Goal: Task Accomplishment & Management: Complete application form

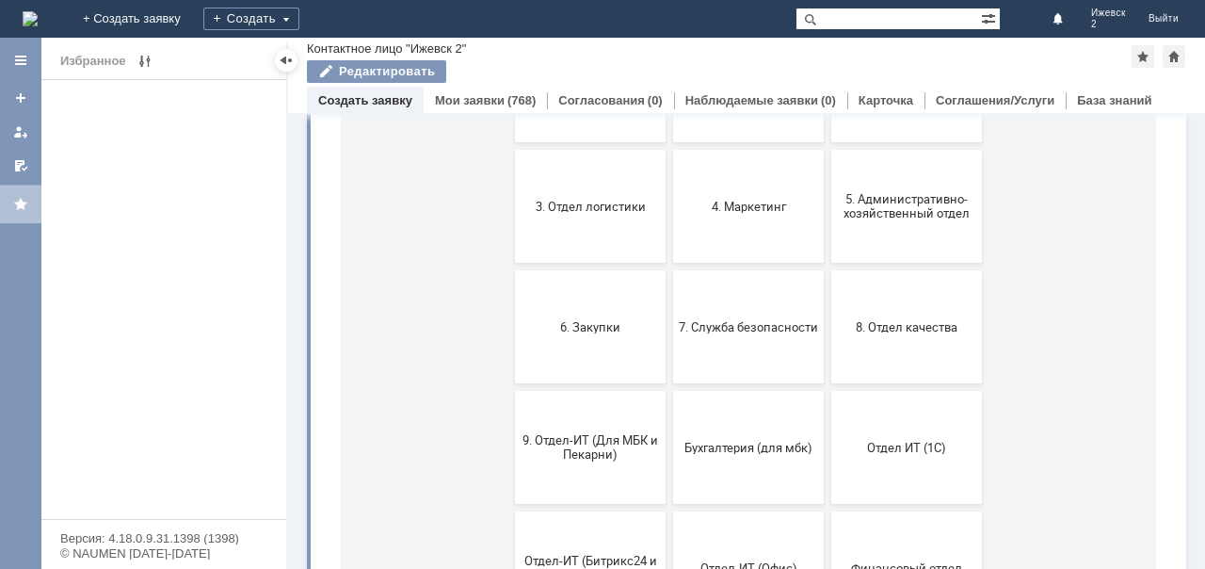
scroll to position [377, 0]
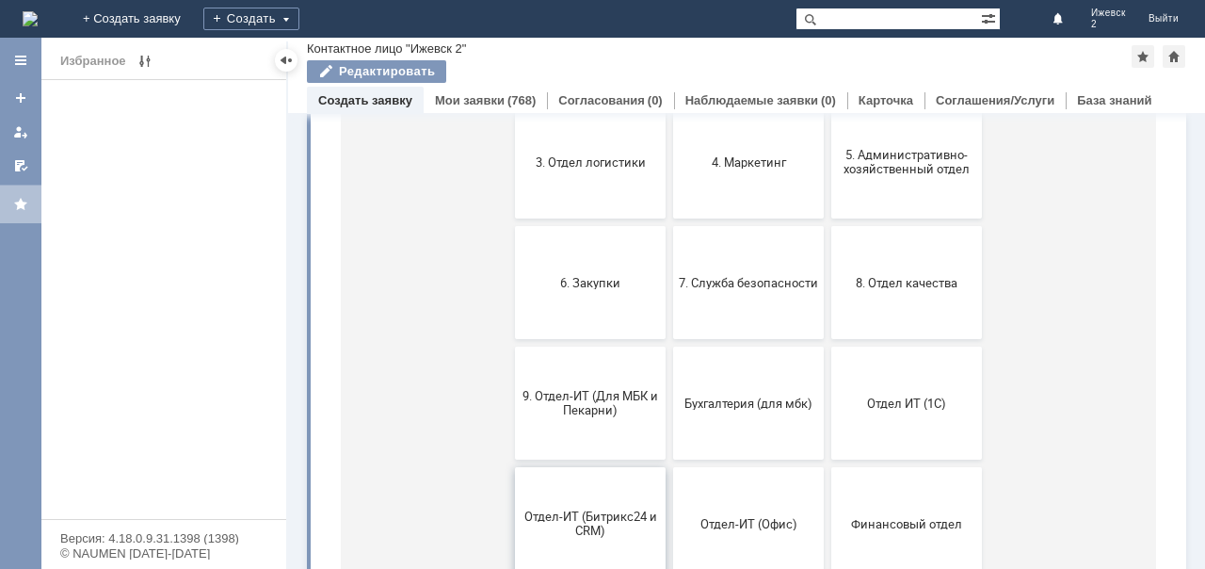
click at [578, 317] on span "Отдел-ИТ (Битрикс24 и CRM)" at bounding box center [590, 523] width 139 height 28
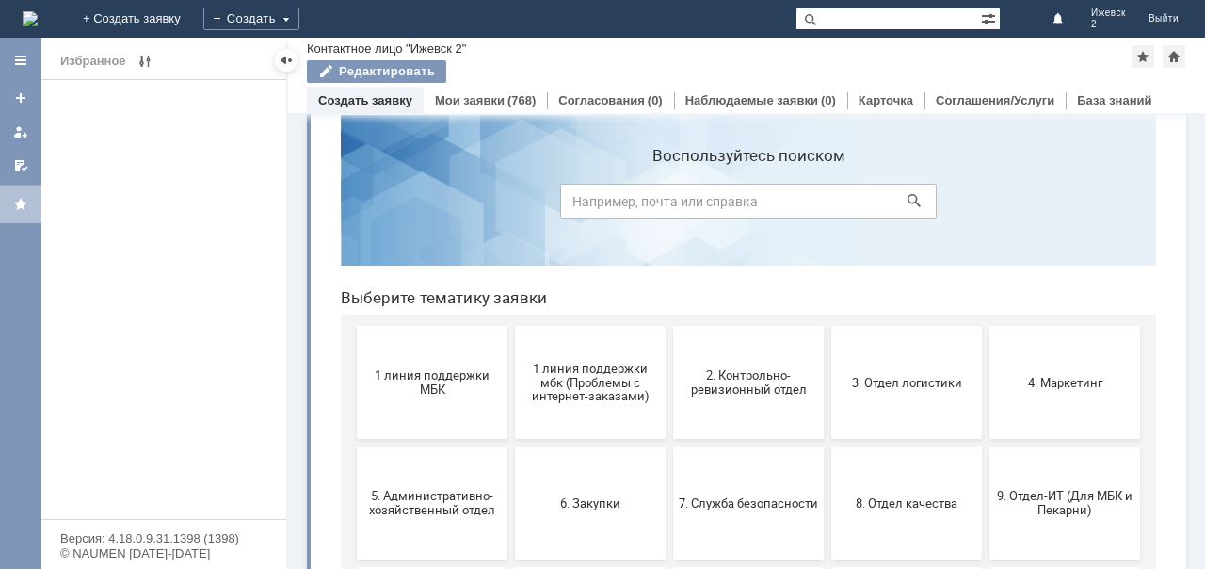
scroll to position [0, 0]
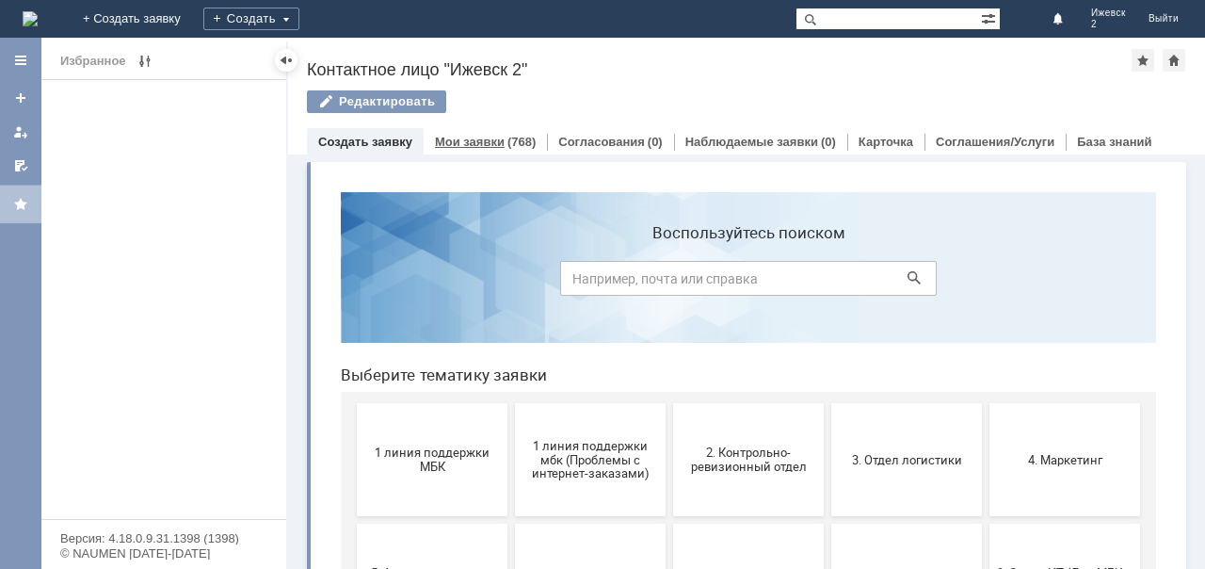
click at [492, 136] on link "Мои заявки" at bounding box center [470, 142] width 70 height 14
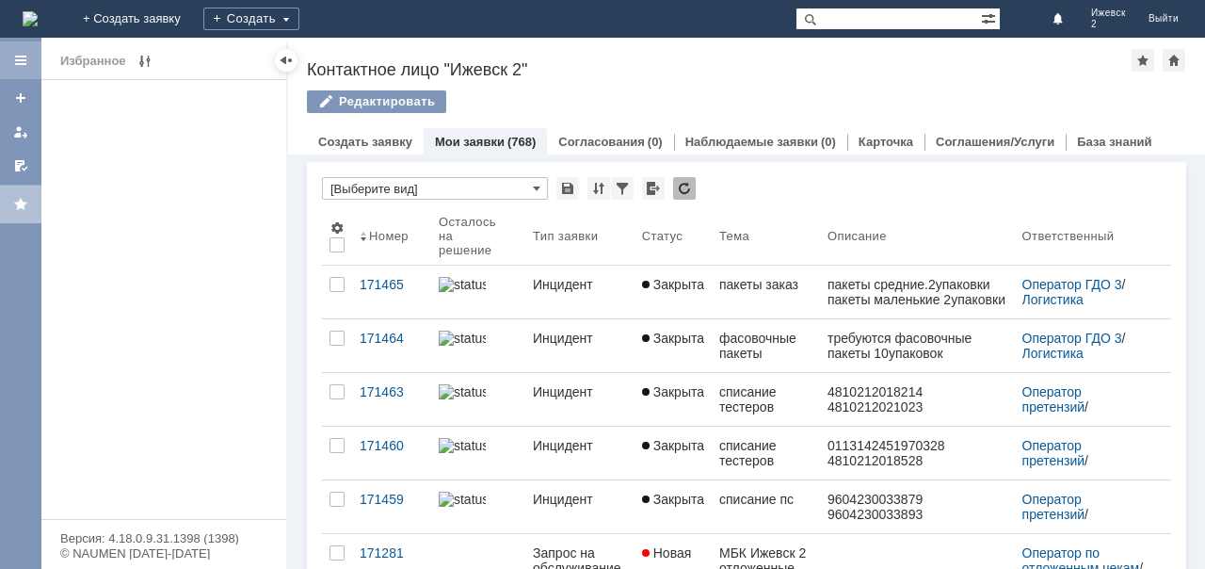
click at [15, 68] on div at bounding box center [20, 60] width 41 height 38
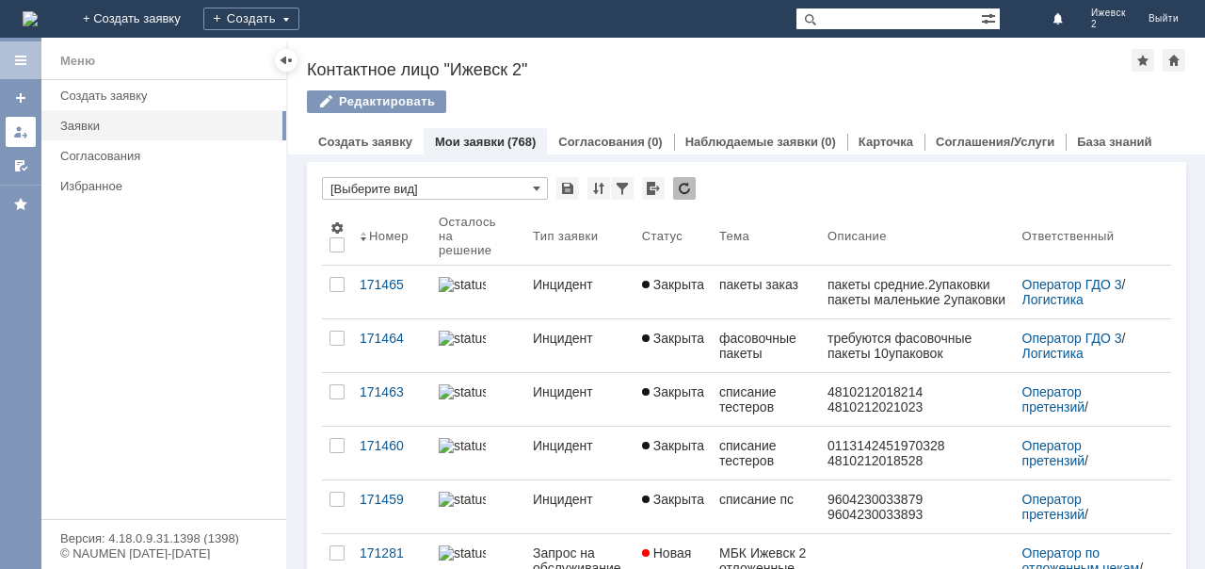
click at [24, 132] on div at bounding box center [20, 131] width 15 height 15
click at [87, 154] on div "Согласования" at bounding box center [167, 156] width 215 height 14
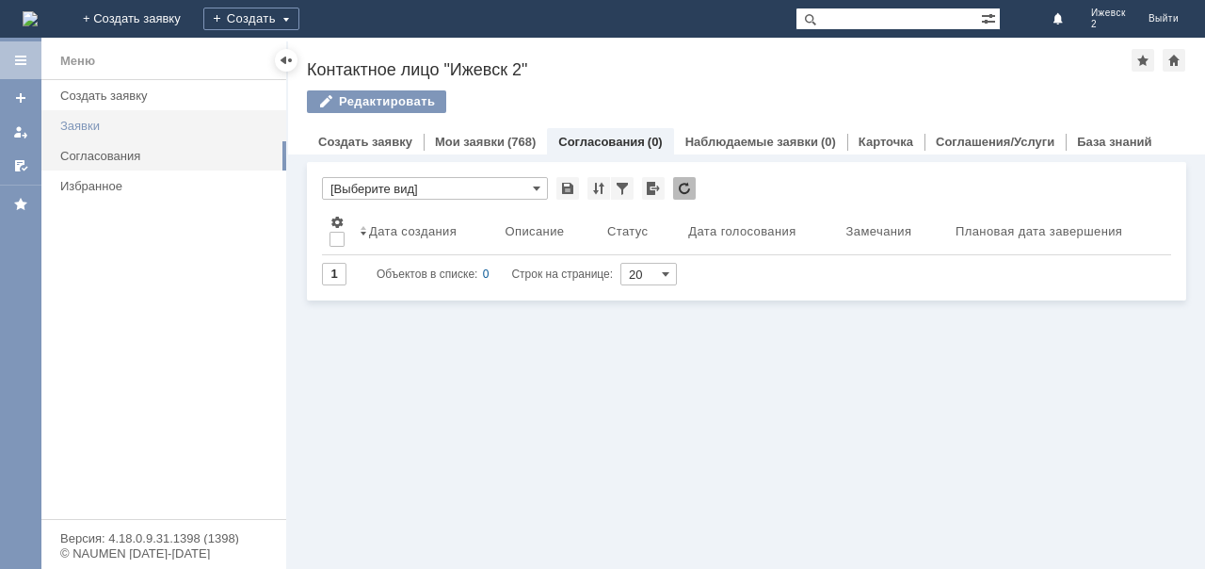
click at [85, 121] on div "Заявки" at bounding box center [167, 126] width 215 height 14
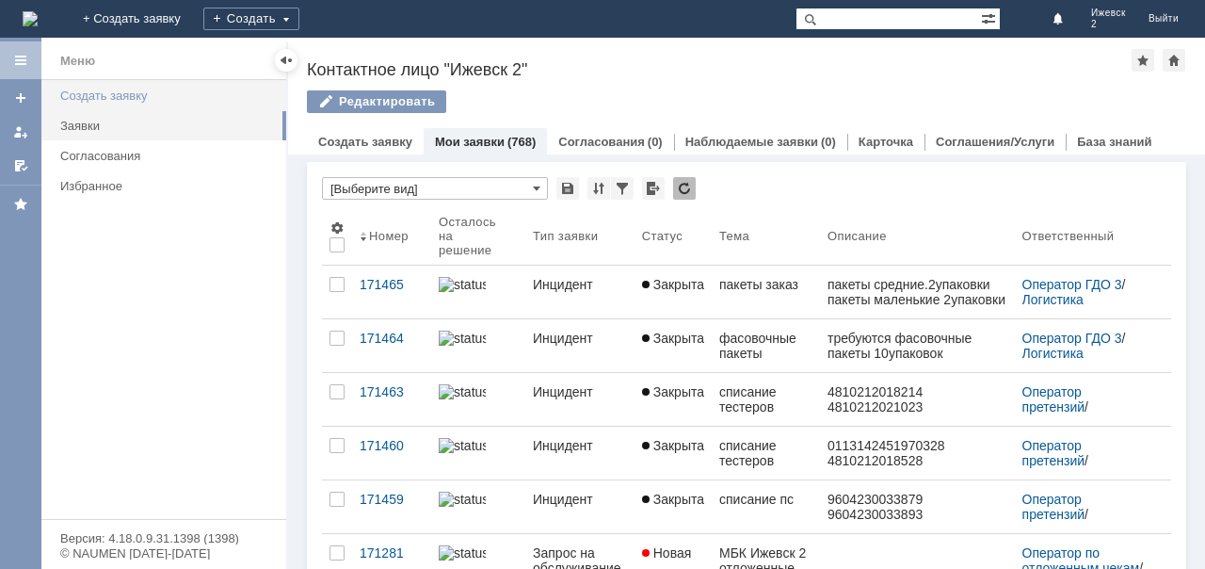
click at [98, 98] on div "Создать заявку" at bounding box center [167, 96] width 215 height 14
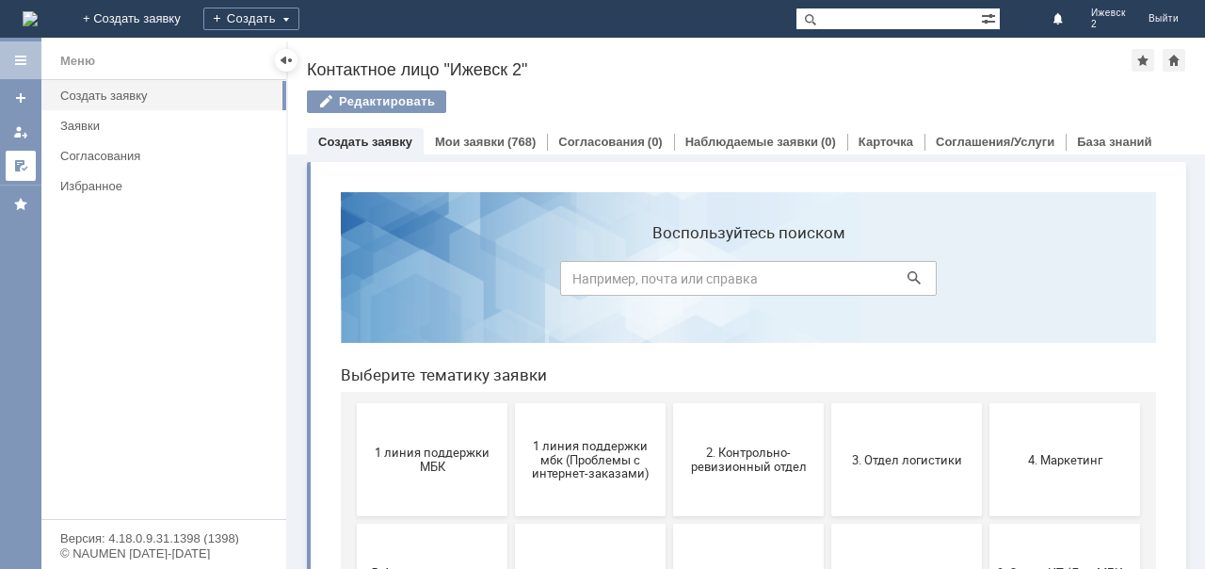
click at [22, 163] on div at bounding box center [20, 165] width 15 height 15
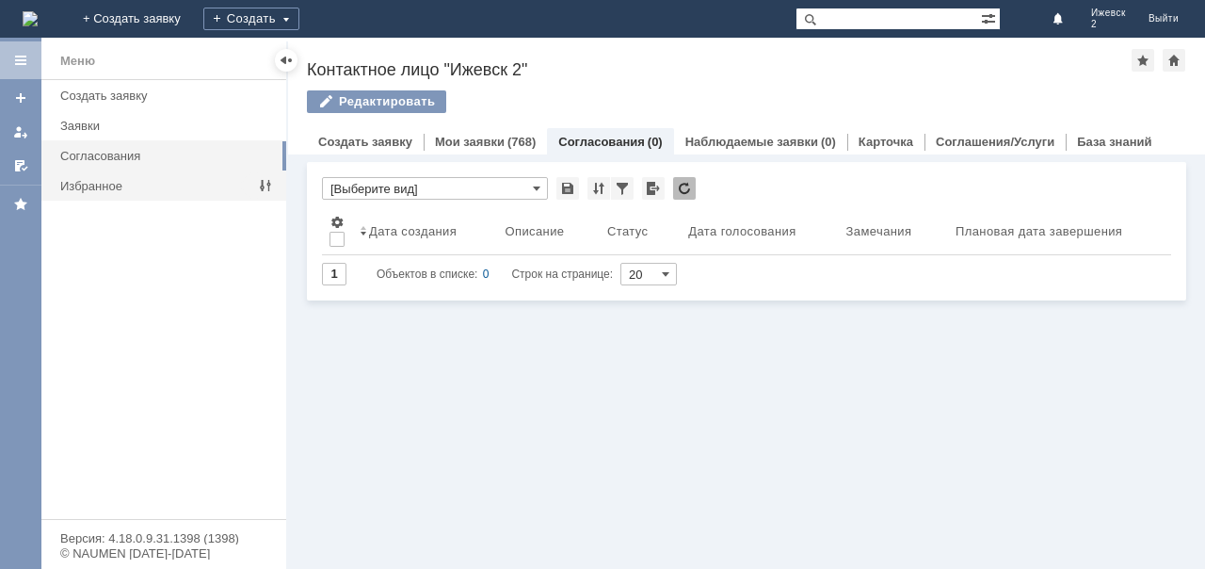
click at [84, 175] on div "Избранное" at bounding box center [157, 185] width 209 height 29
click at [83, 180] on div "Избранное" at bounding box center [157, 186] width 194 height 14
click at [286, 53] on div at bounding box center [286, 60] width 15 height 15
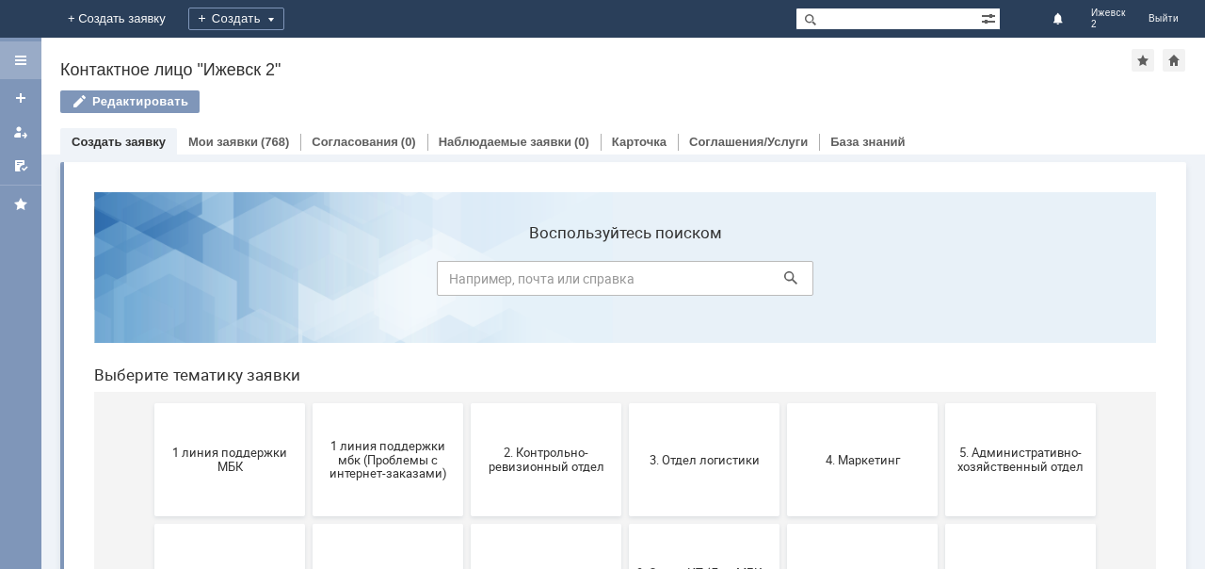
click at [18, 58] on div at bounding box center [20, 60] width 15 height 15
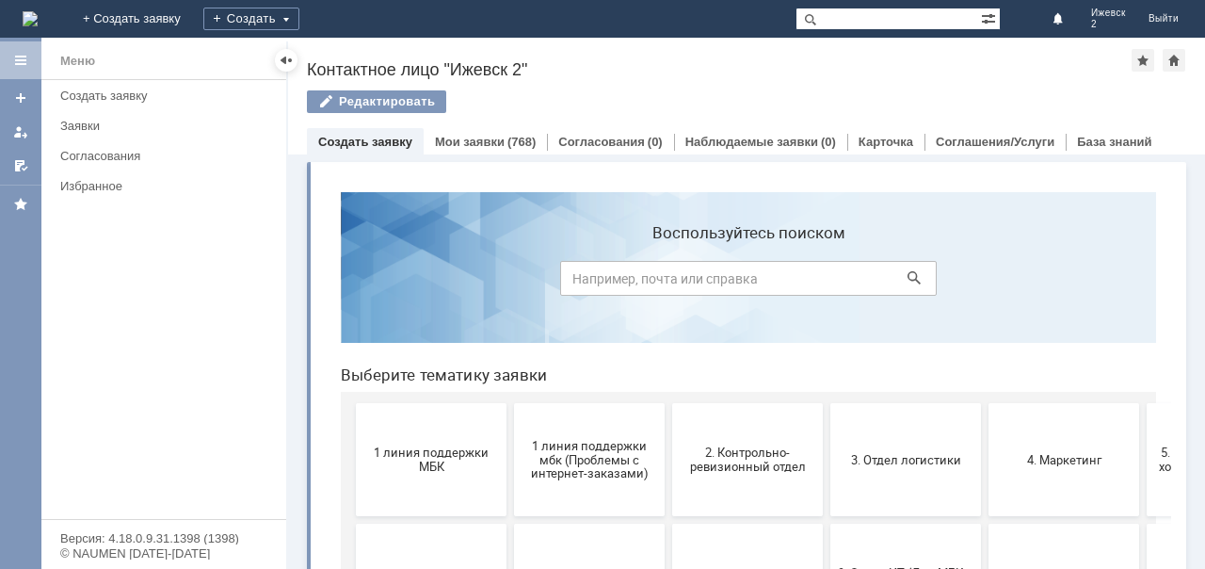
click at [34, 11] on img at bounding box center [30, 18] width 15 height 15
click at [19, 129] on div at bounding box center [20, 131] width 15 height 15
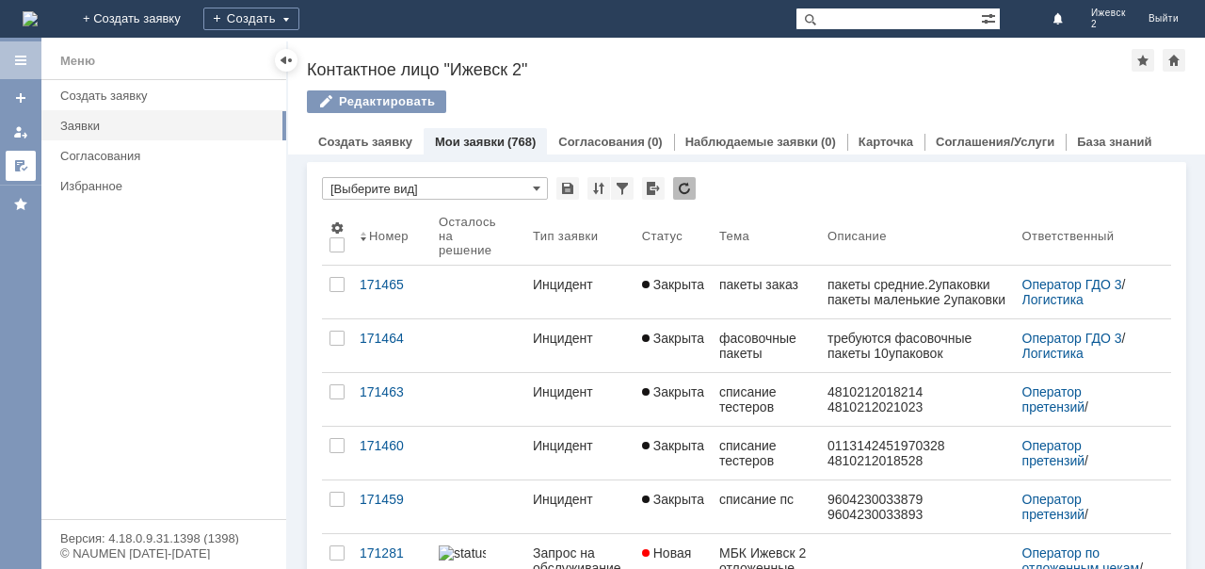
click at [19, 156] on link at bounding box center [21, 166] width 30 height 30
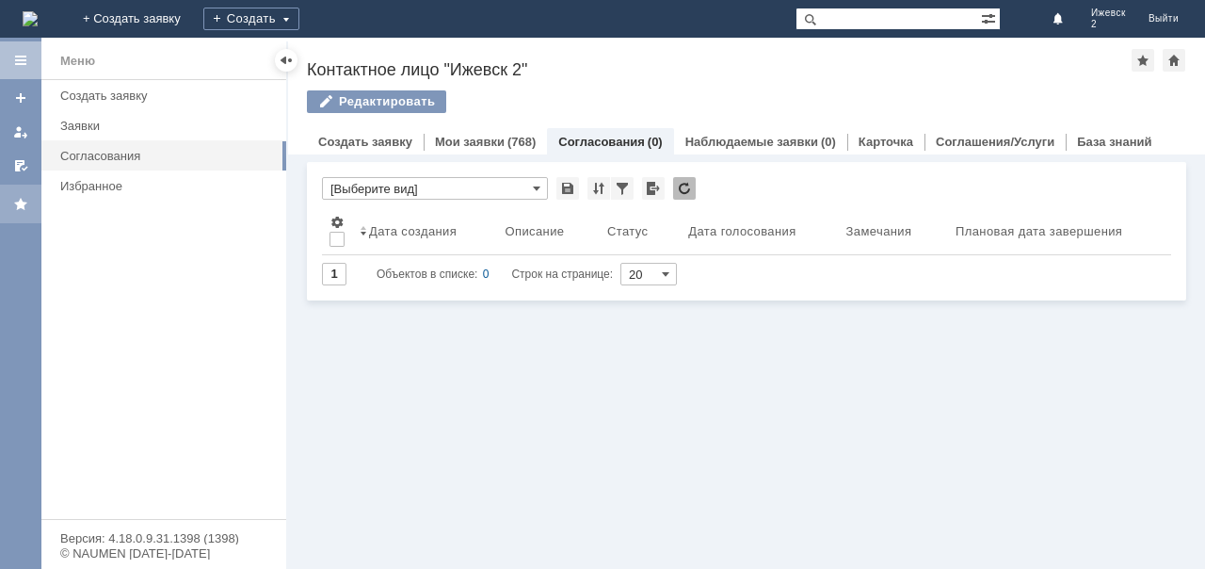
click at [15, 203] on div at bounding box center [20, 204] width 15 height 15
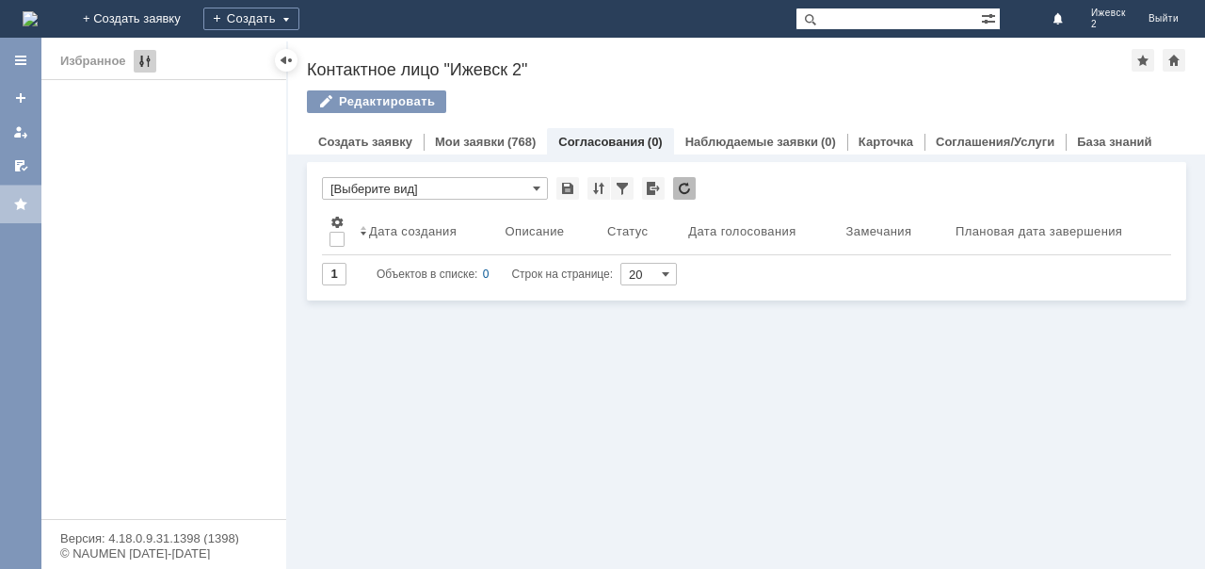
click at [140, 53] on span at bounding box center [145, 61] width 23 height 23
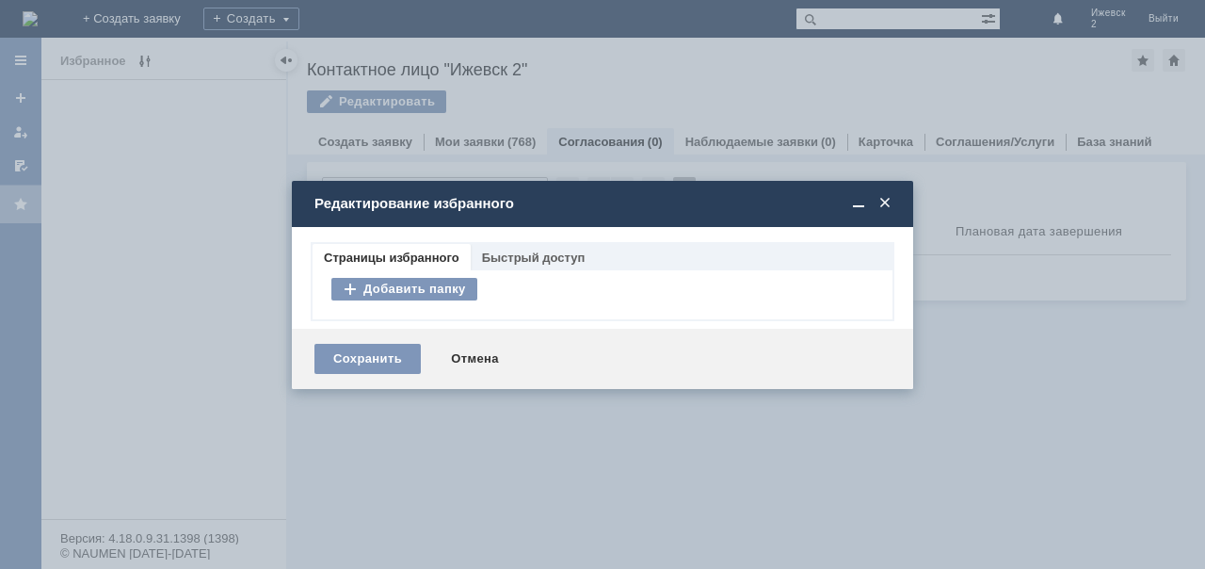
click at [885, 206] on span at bounding box center [885, 203] width 19 height 17
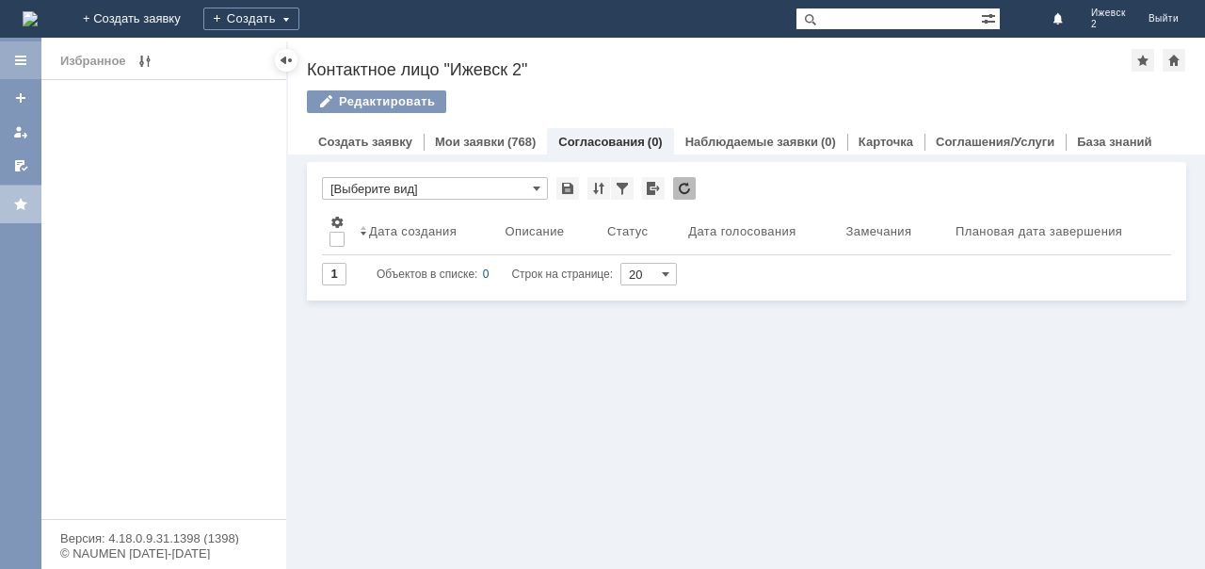
click at [24, 58] on div at bounding box center [20, 60] width 15 height 15
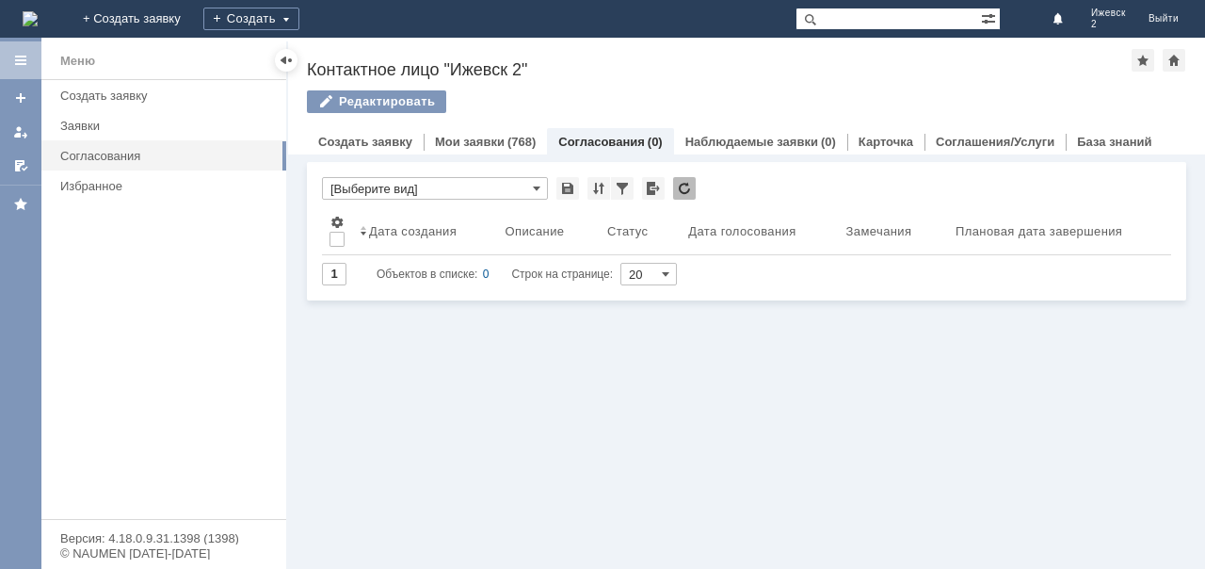
click at [24, 58] on div at bounding box center [20, 60] width 15 height 15
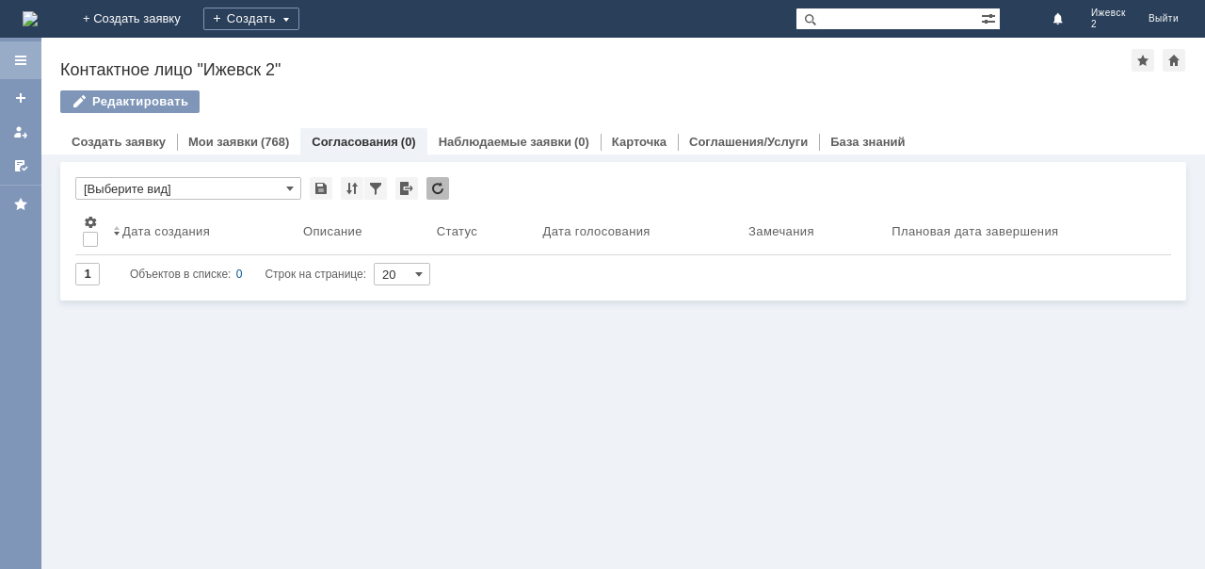
click at [24, 58] on div at bounding box center [20, 60] width 15 height 15
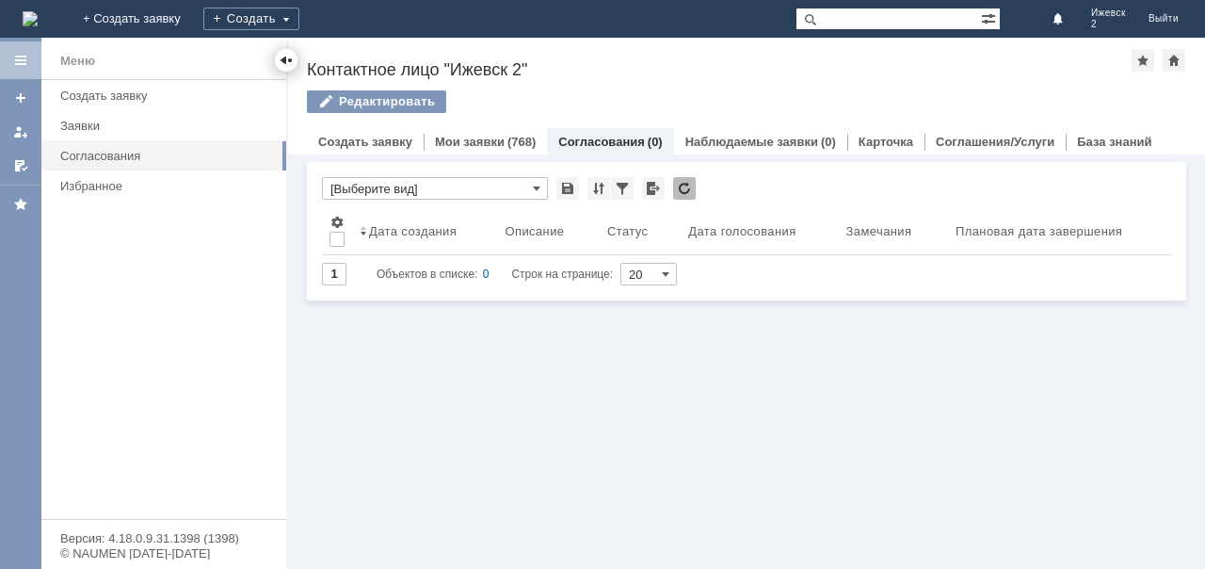
click at [285, 57] on div at bounding box center [286, 60] width 15 height 15
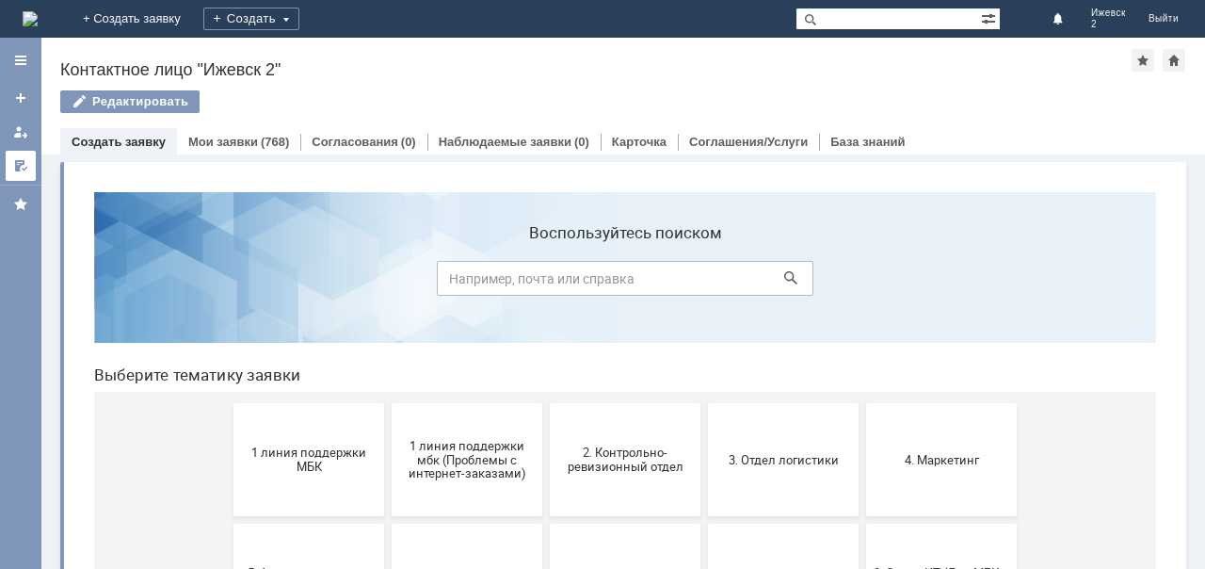
click at [19, 162] on div at bounding box center [20, 165] width 15 height 15
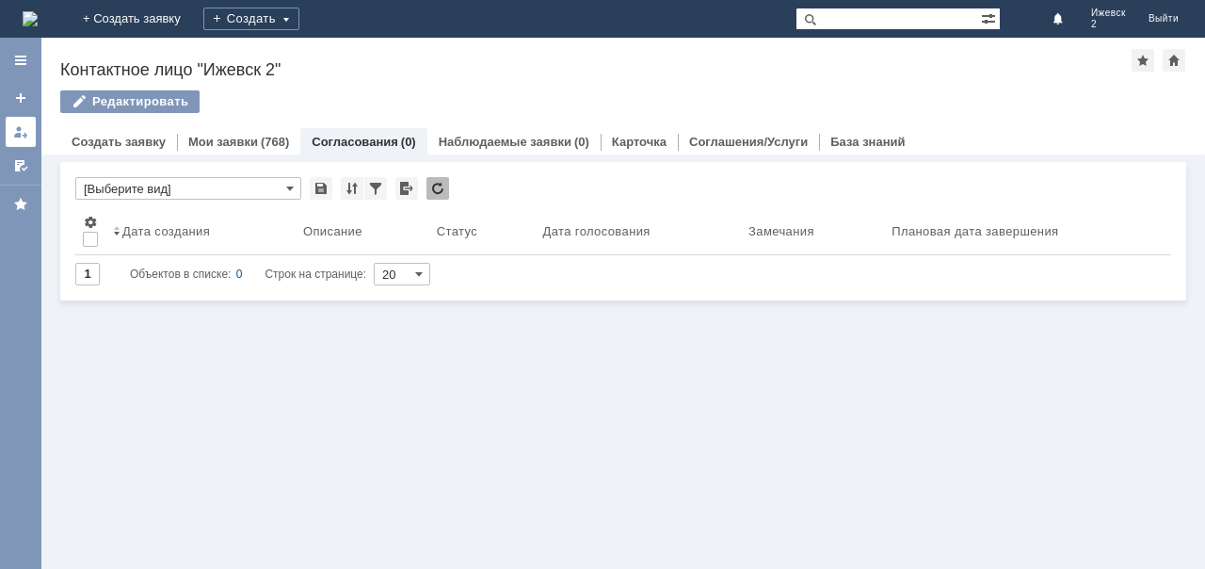
click at [19, 132] on div at bounding box center [20, 131] width 15 height 15
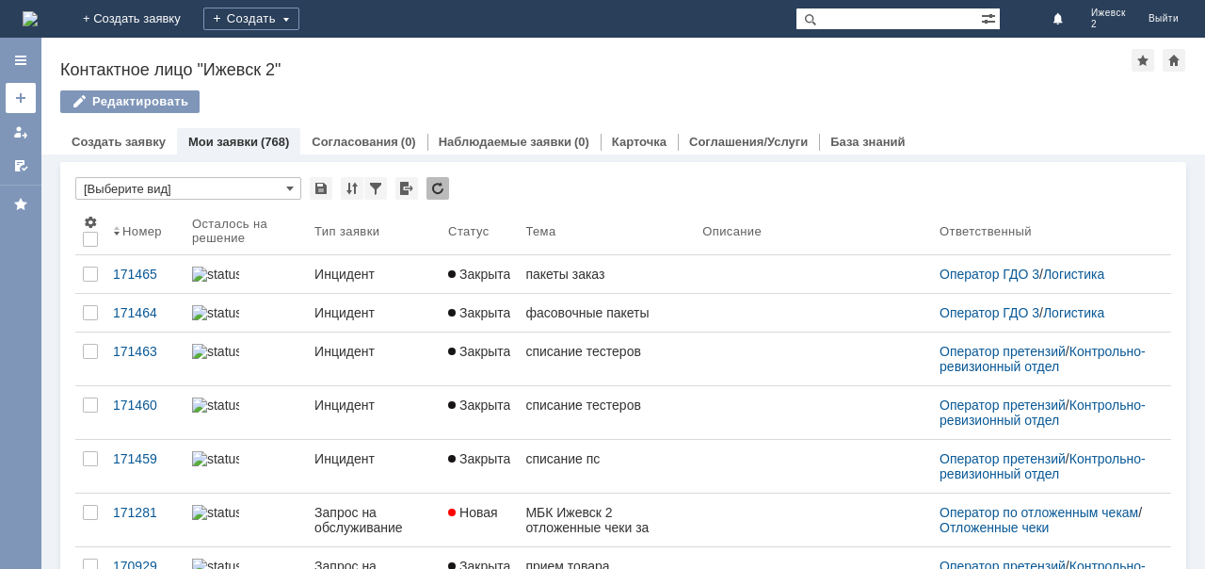
click at [21, 89] on link at bounding box center [21, 98] width 30 height 30
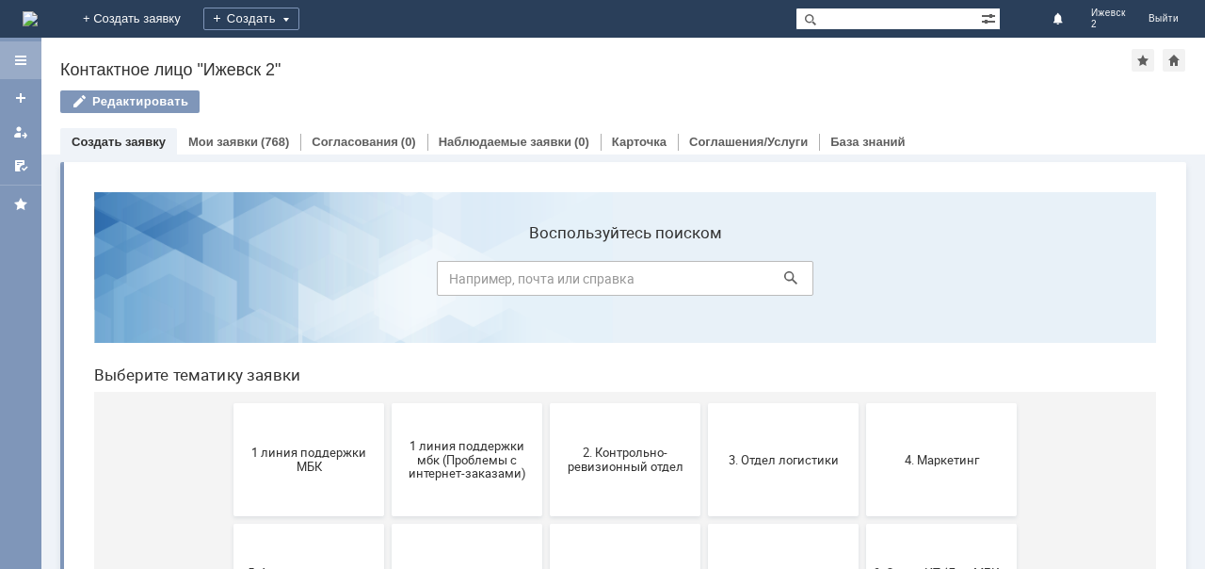
click at [22, 64] on div at bounding box center [20, 60] width 15 height 15
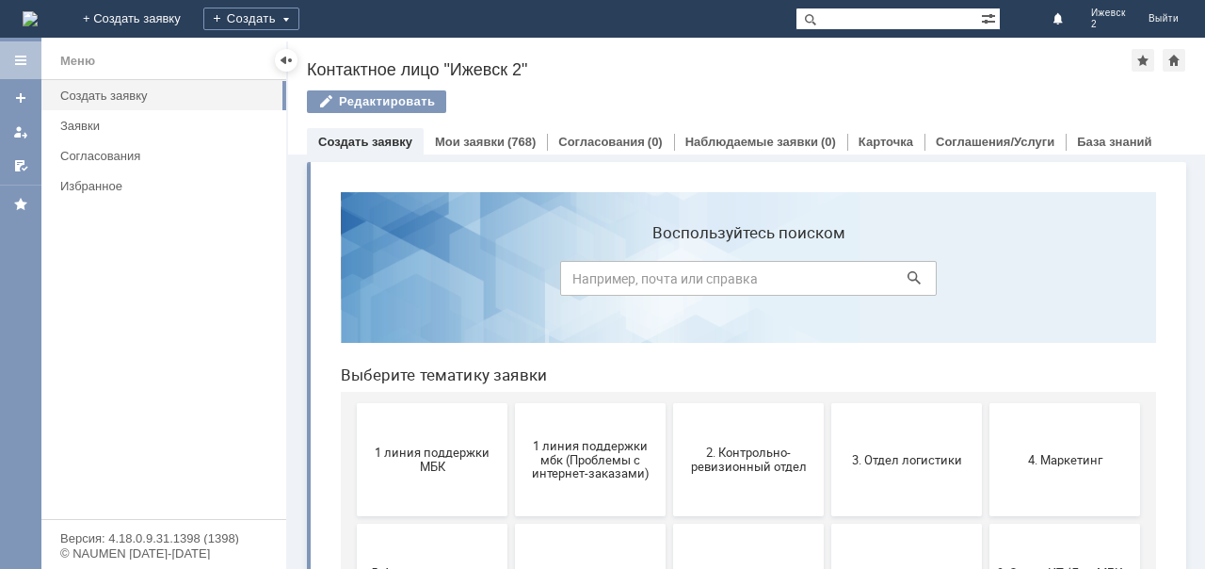
click at [77, 56] on div "Меню" at bounding box center [77, 61] width 35 height 23
click at [26, 56] on div at bounding box center [20, 60] width 15 height 15
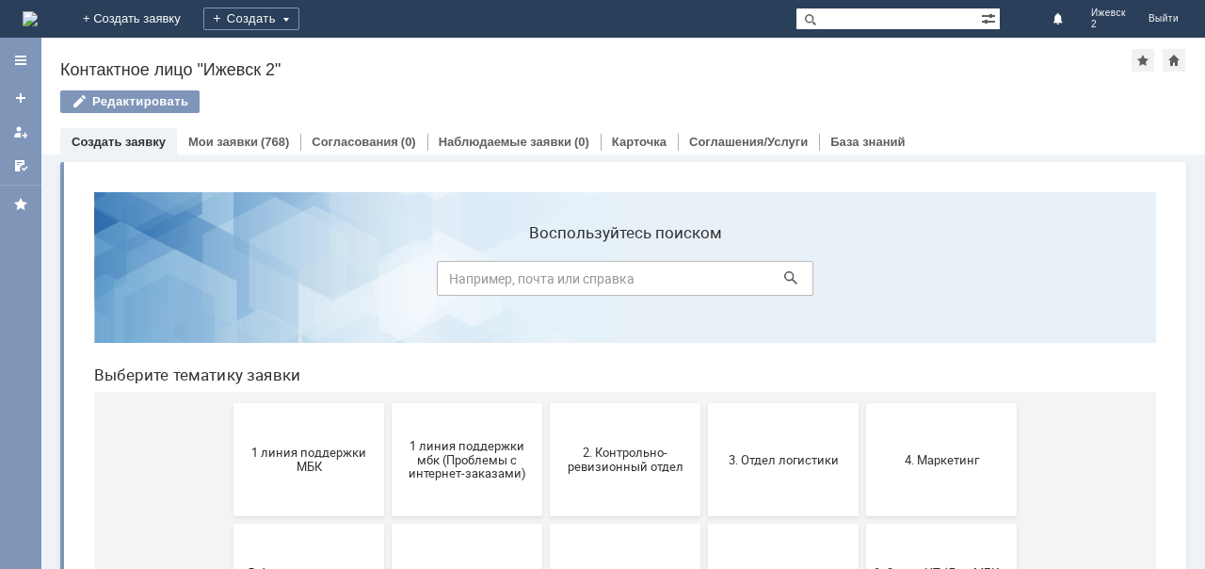
click at [34, 11] on img at bounding box center [30, 18] width 15 height 15
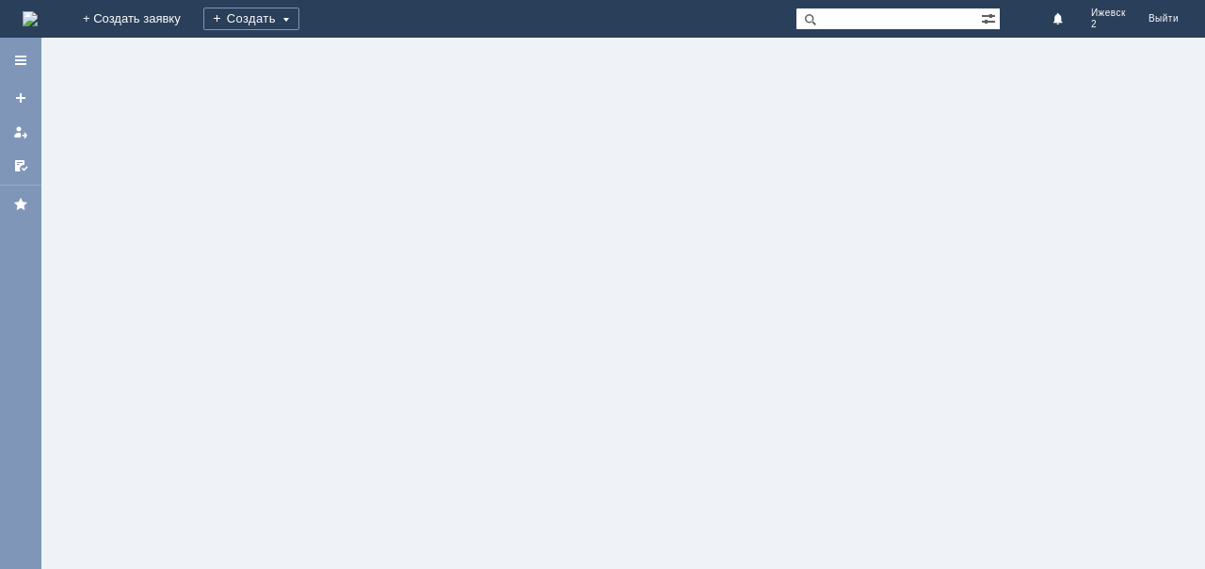
click at [34, 11] on img at bounding box center [30, 18] width 15 height 15
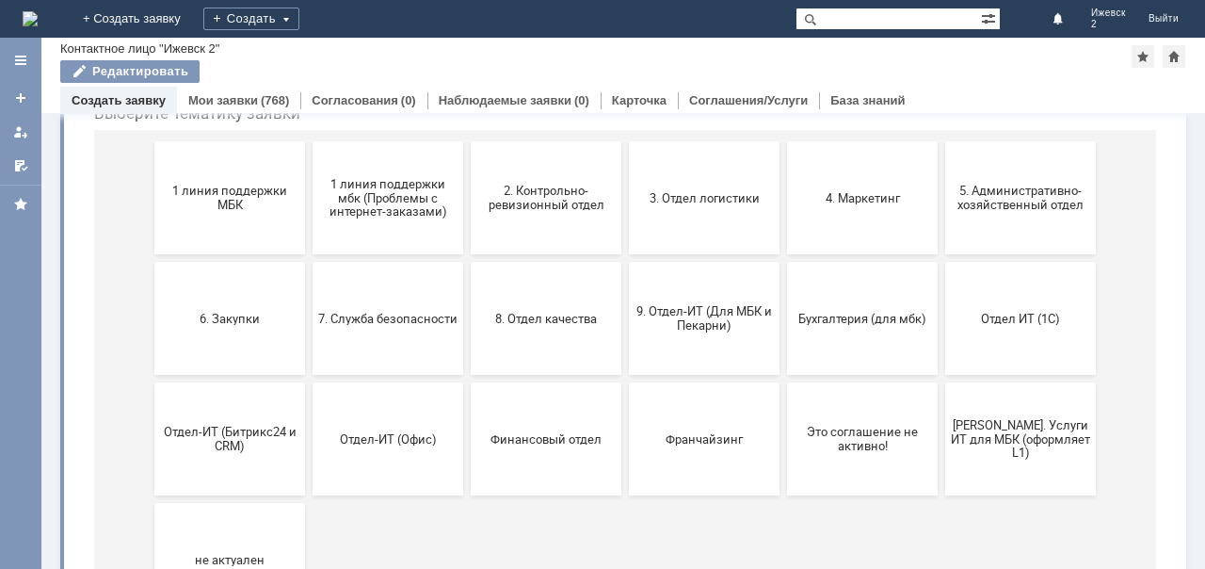
scroll to position [188, 0]
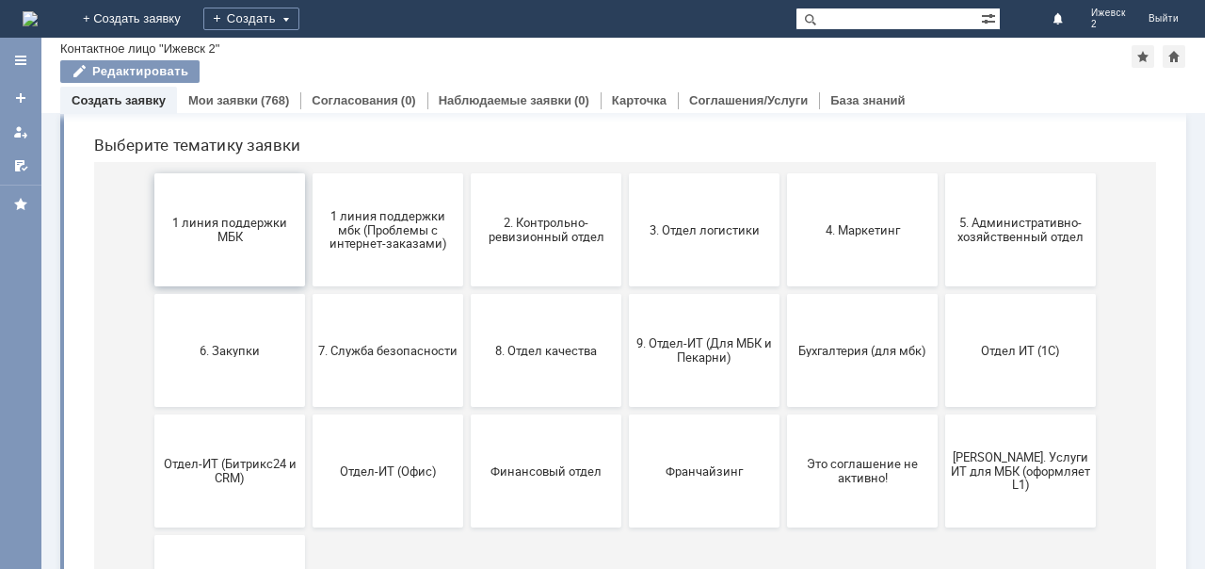
click at [215, 240] on span "1 линия поддержки МБК" at bounding box center [229, 230] width 139 height 28
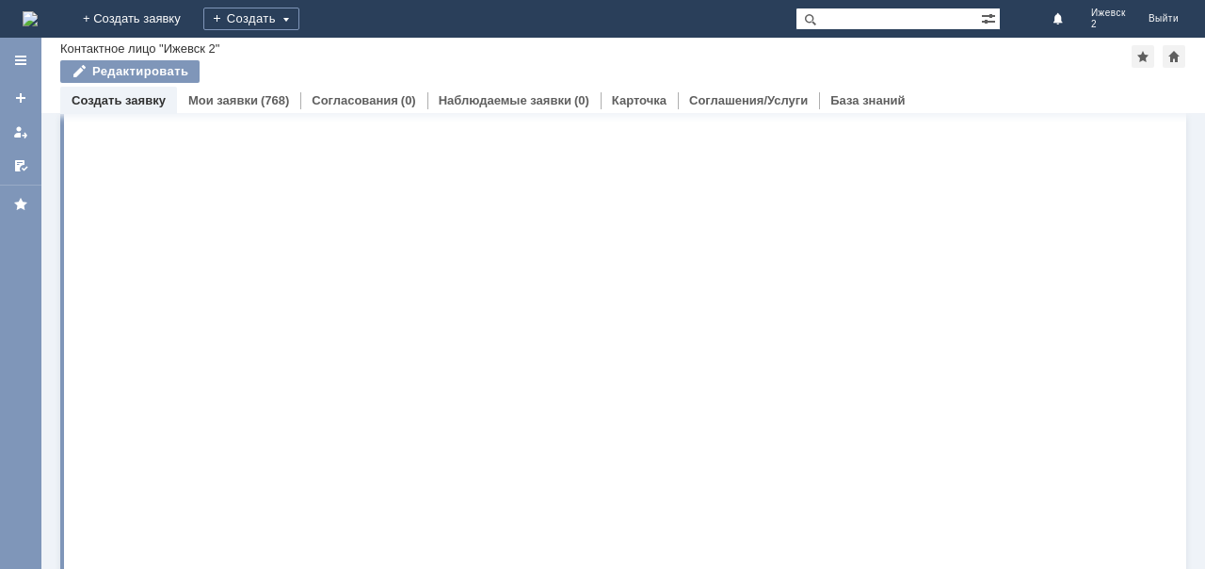
click at [215, 22] on html "Главная Уточните тематику Поиск Уточните тематику Загрузка..." at bounding box center [625, 6] width 1092 height 119
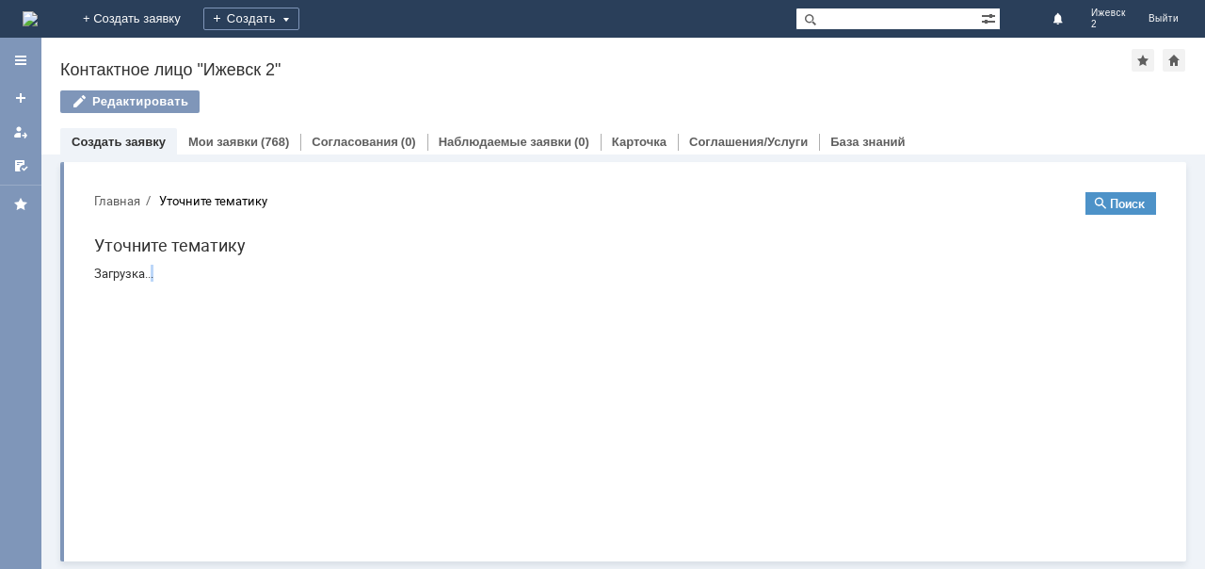
scroll to position [0, 0]
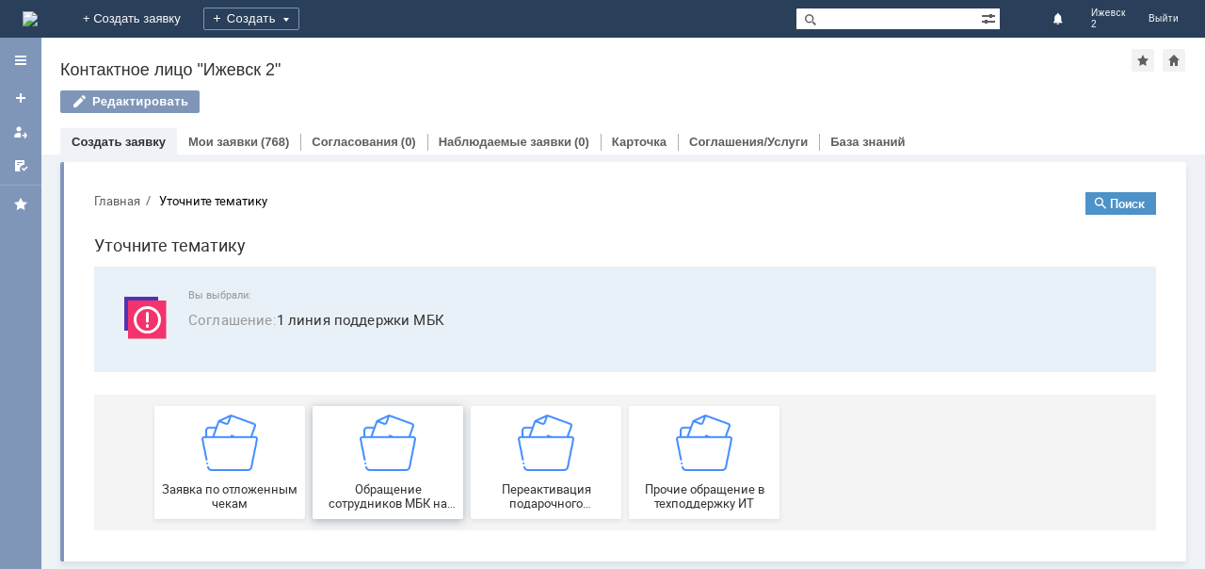
click at [362, 449] on img at bounding box center [388, 442] width 57 height 57
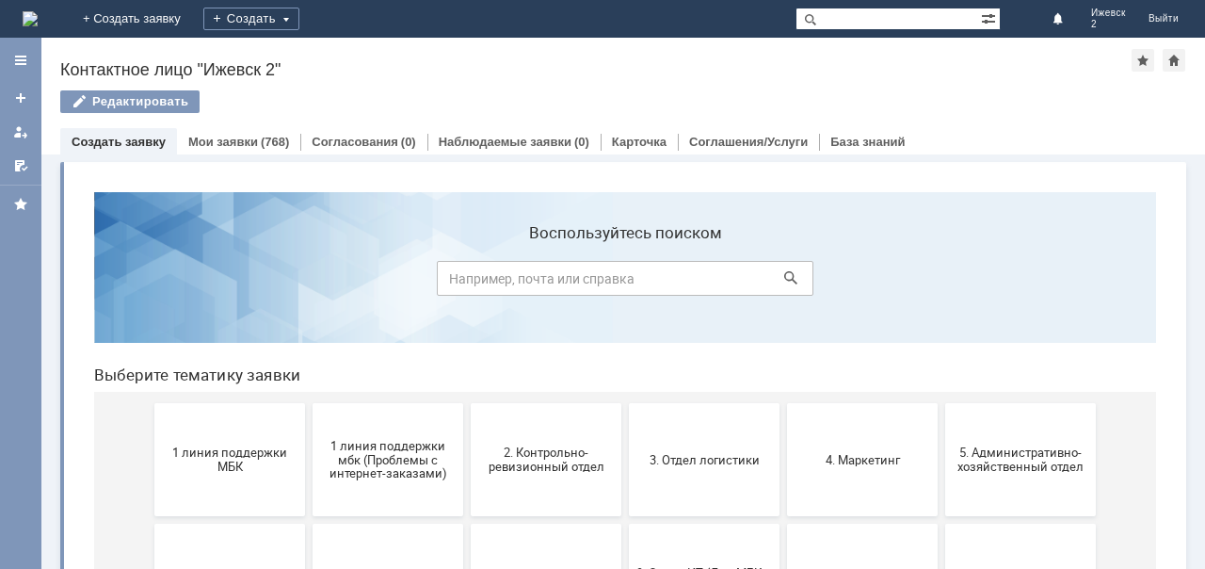
click at [476, 279] on input at bounding box center [625, 278] width 377 height 35
type input "заявление на увольнение"
click button at bounding box center [791, 278] width 26 height 26
click at [38, 15] on img at bounding box center [30, 18] width 15 height 15
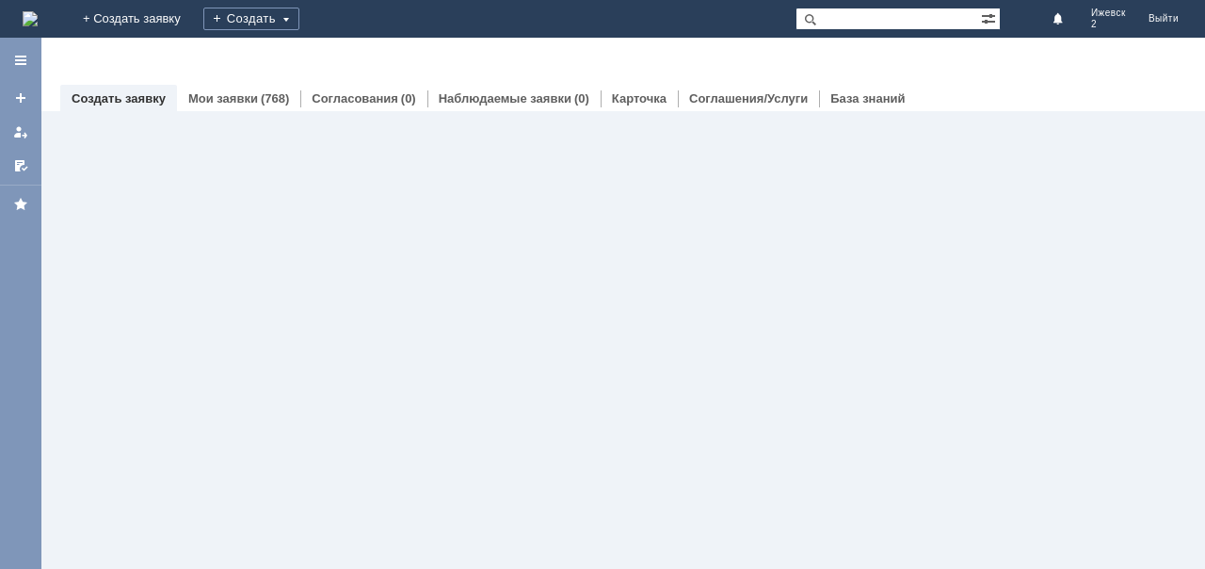
click at [38, 15] on img at bounding box center [30, 18] width 15 height 15
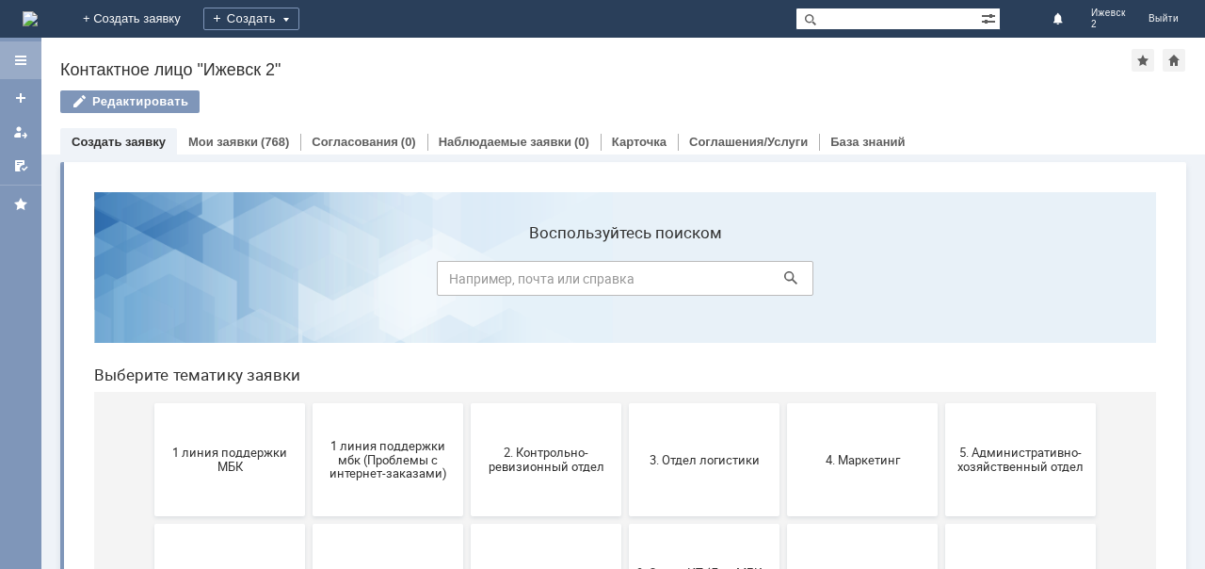
click at [25, 59] on div at bounding box center [20, 60] width 15 height 15
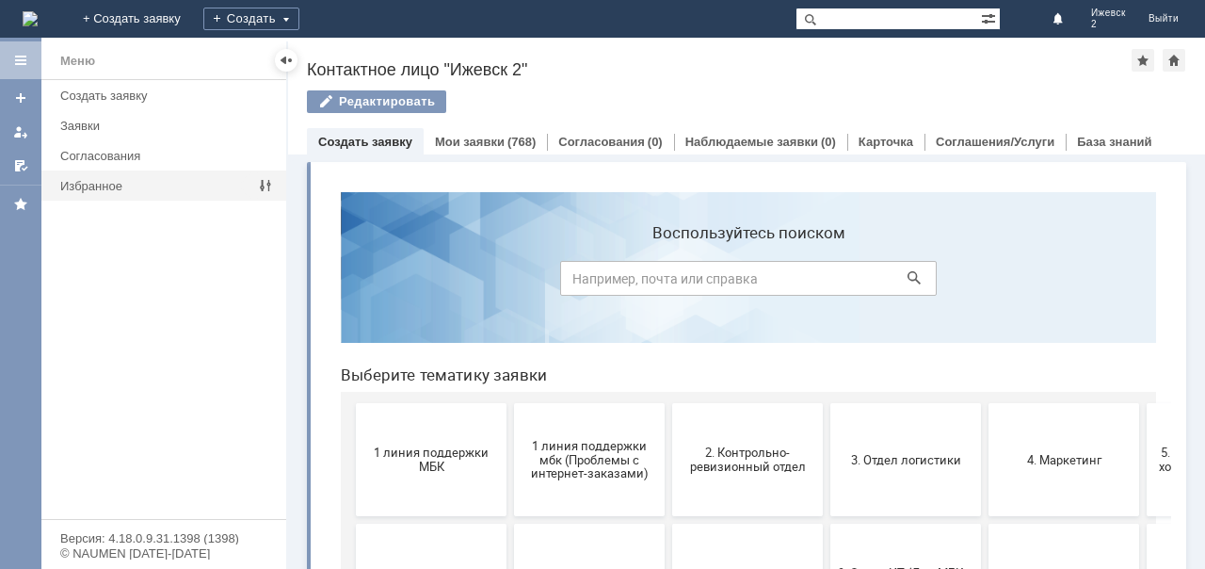
click at [101, 186] on div "Избранное" at bounding box center [157, 186] width 194 height 14
click at [281, 55] on div at bounding box center [286, 60] width 15 height 15
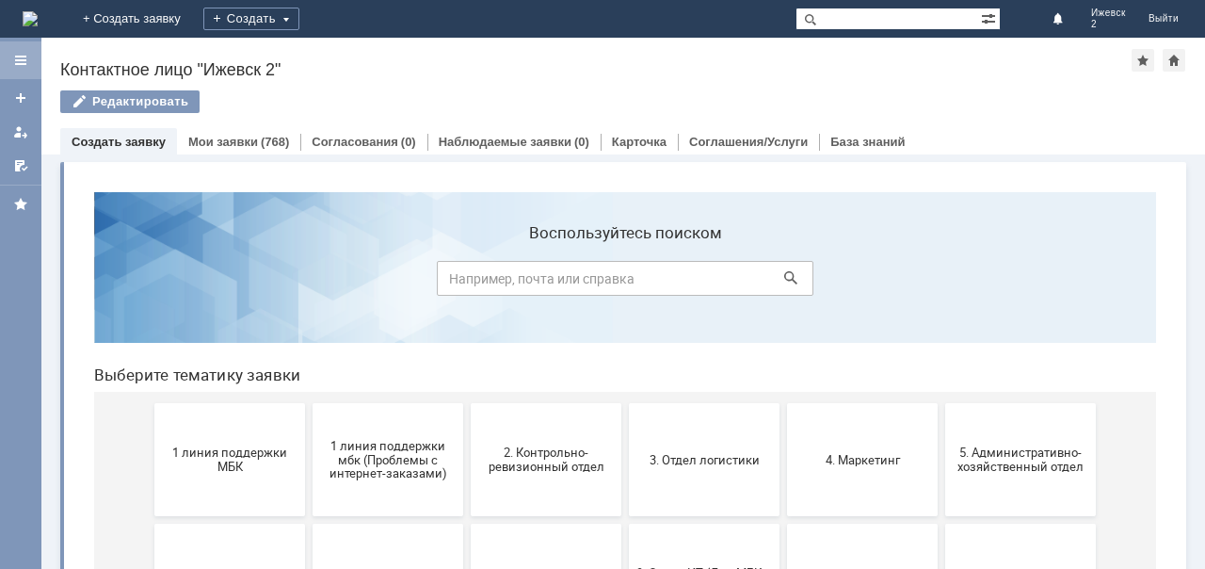
click at [24, 55] on div at bounding box center [20, 60] width 15 height 15
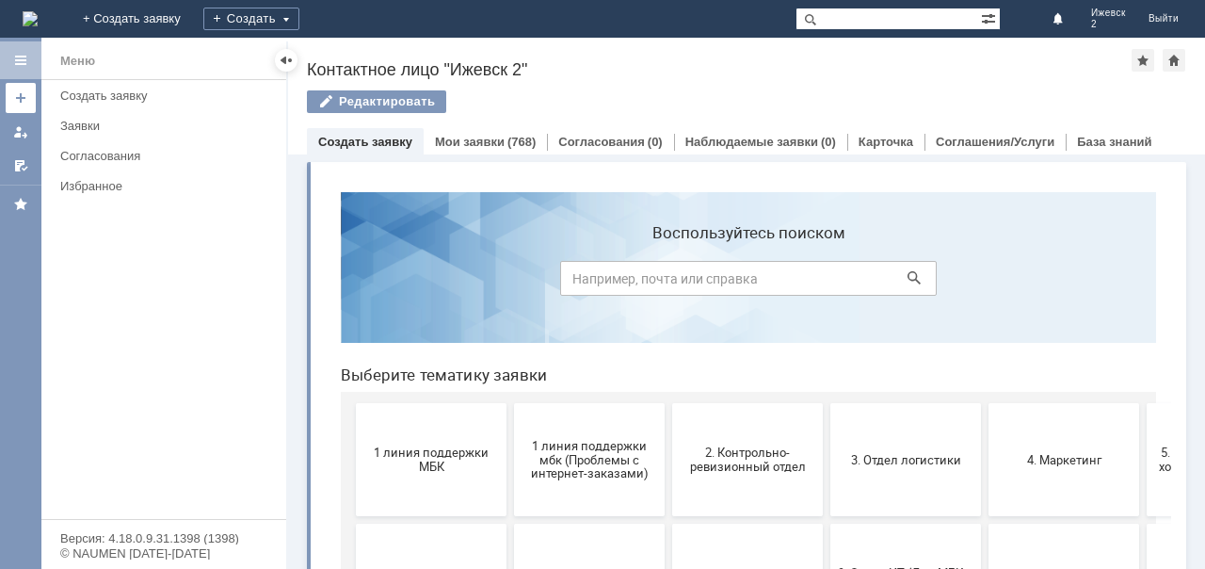
click at [19, 99] on div at bounding box center [20, 97] width 15 height 15
click at [19, 124] on div at bounding box center [20, 131] width 15 height 15
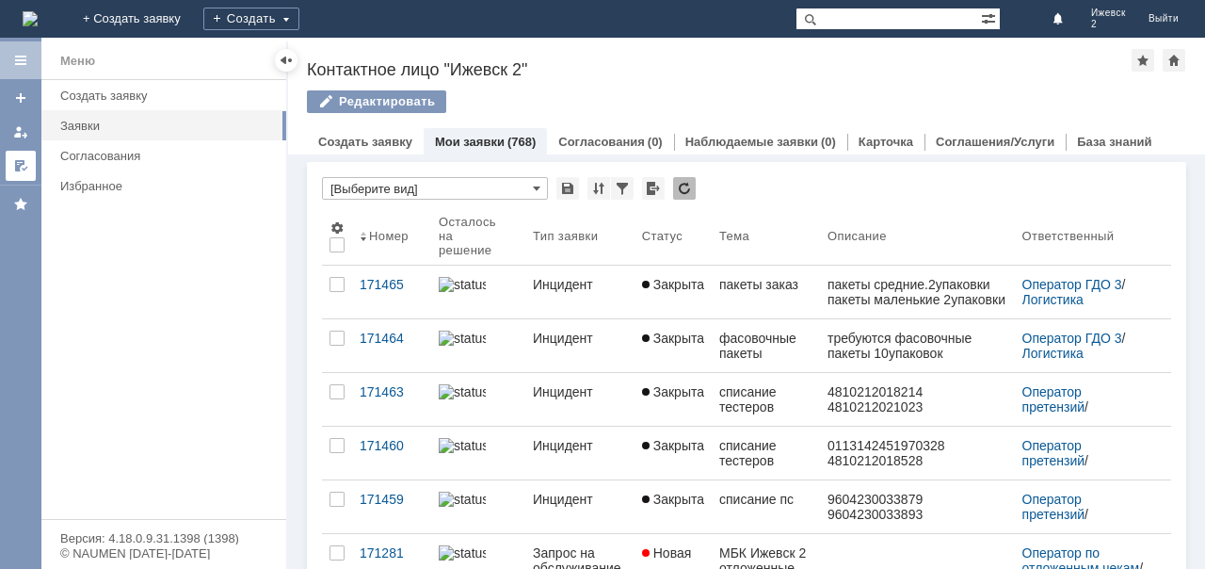
click at [17, 170] on div at bounding box center [20, 165] width 15 height 15
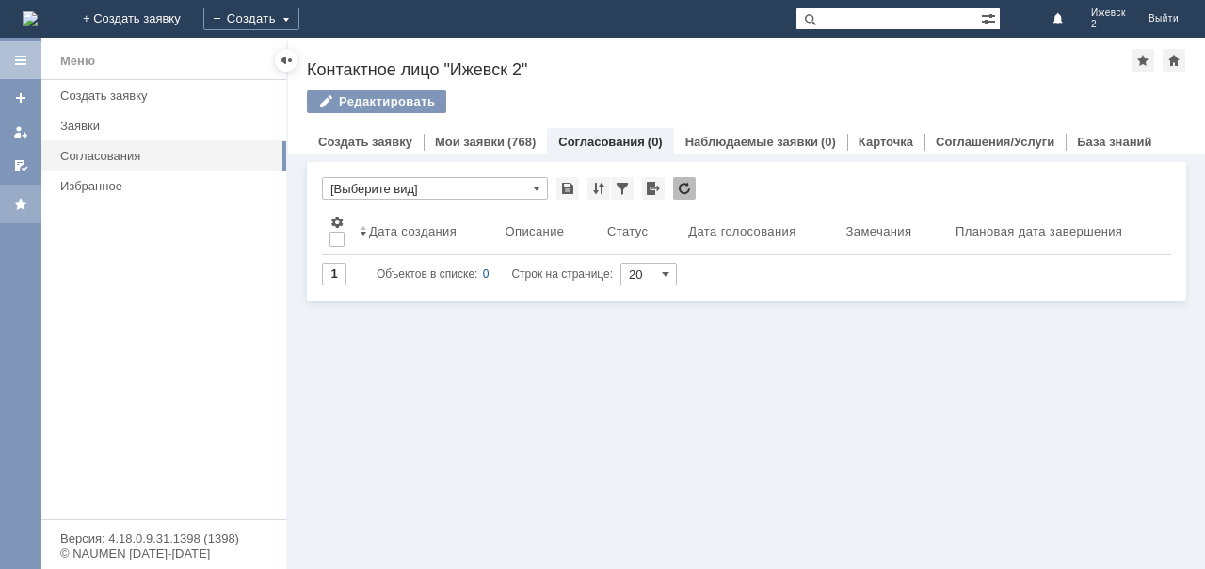
click at [19, 201] on div at bounding box center [20, 204] width 15 height 15
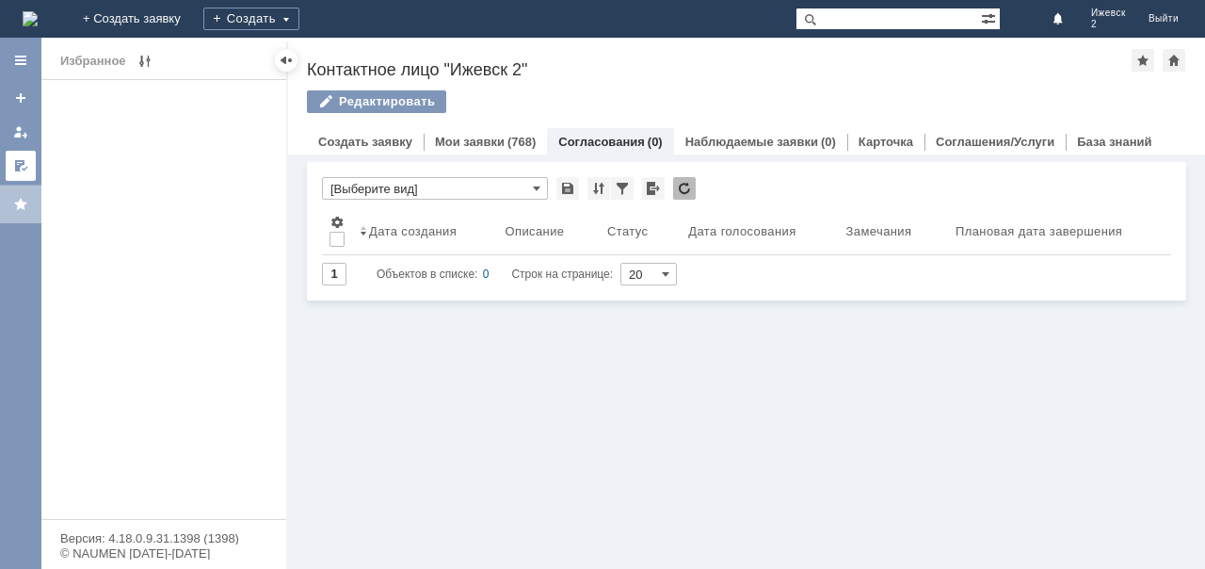
click at [25, 159] on div at bounding box center [20, 165] width 15 height 15
click at [23, 129] on div at bounding box center [20, 131] width 15 height 15
